Goal: Task Accomplishment & Management: Use online tool/utility

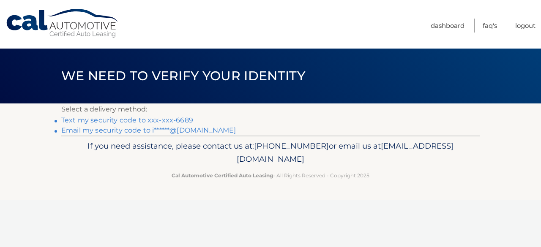
click at [160, 118] on link "Text my security code to xxx-xxx-6689" at bounding box center [127, 120] width 132 height 8
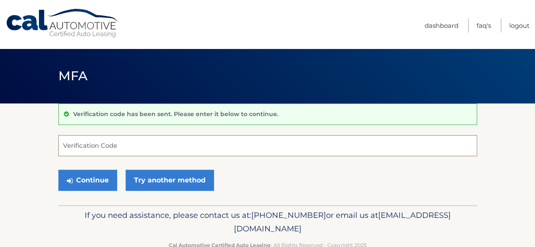
click at [128, 145] on input "Verification Code" at bounding box center [267, 145] width 419 height 21
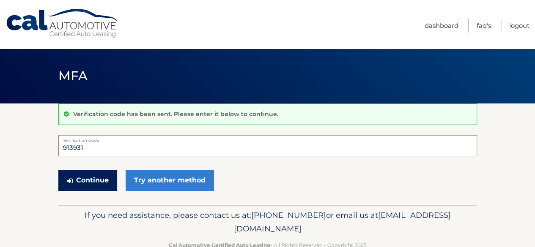
type input "913931"
click at [96, 179] on button "Continue" at bounding box center [87, 180] width 59 height 21
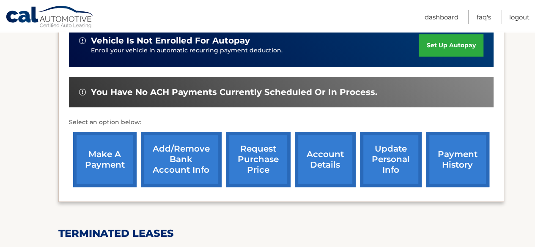
scroll to position [223, 0]
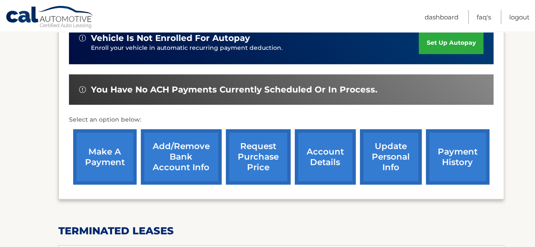
click at [101, 154] on link "make a payment" at bounding box center [104, 156] width 63 height 55
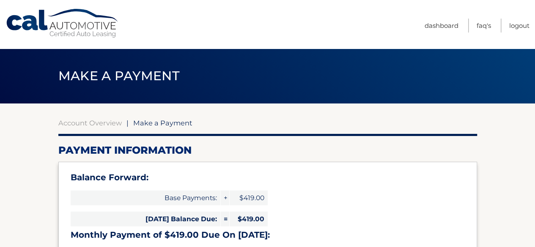
select select "OGY0ZDFjODQtZGRkMS00NWZiLTkyYTctMzIwZmI2ZDFmNGZj"
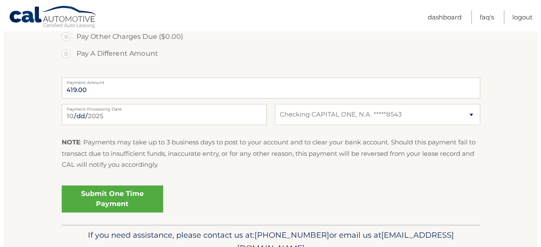
scroll to position [352, 0]
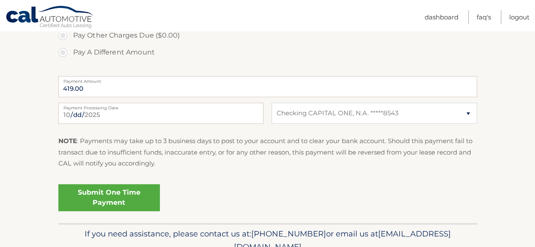
click at [111, 194] on link "Submit One Time Payment" at bounding box center [109, 197] width 102 height 27
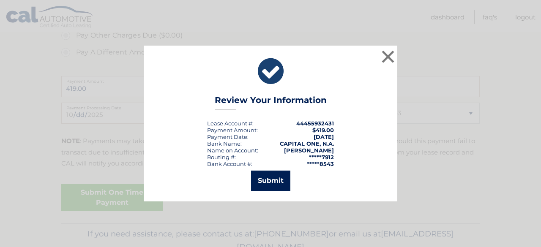
click at [272, 181] on button "Submit" at bounding box center [270, 181] width 39 height 20
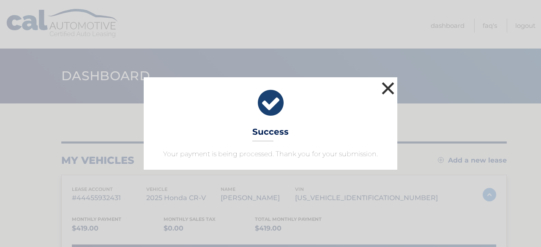
click at [391, 88] on button "×" at bounding box center [388, 88] width 17 height 17
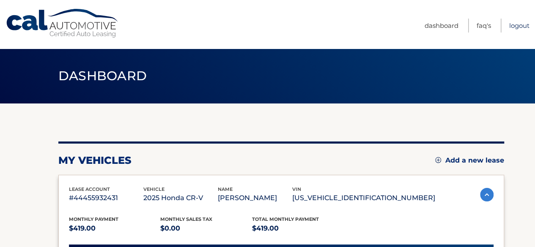
click at [519, 25] on link "Logout" at bounding box center [519, 26] width 20 height 14
